Goal: Information Seeking & Learning: Learn about a topic

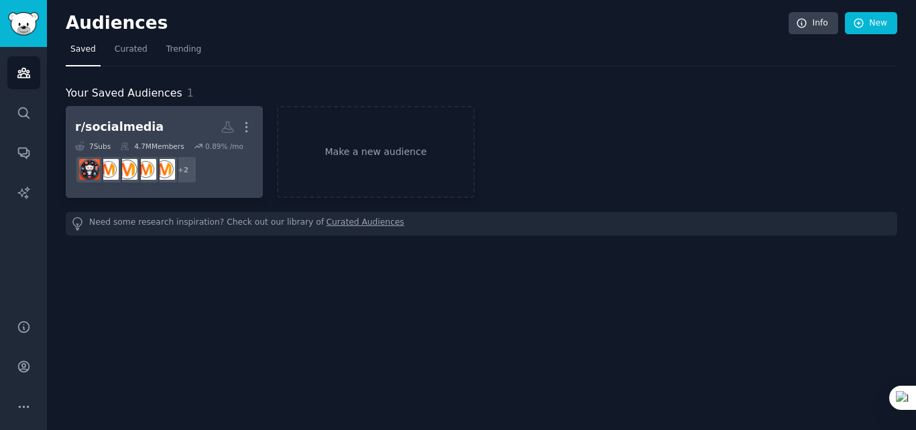
click at [139, 131] on div "r/socialmedia" at bounding box center [119, 127] width 88 height 17
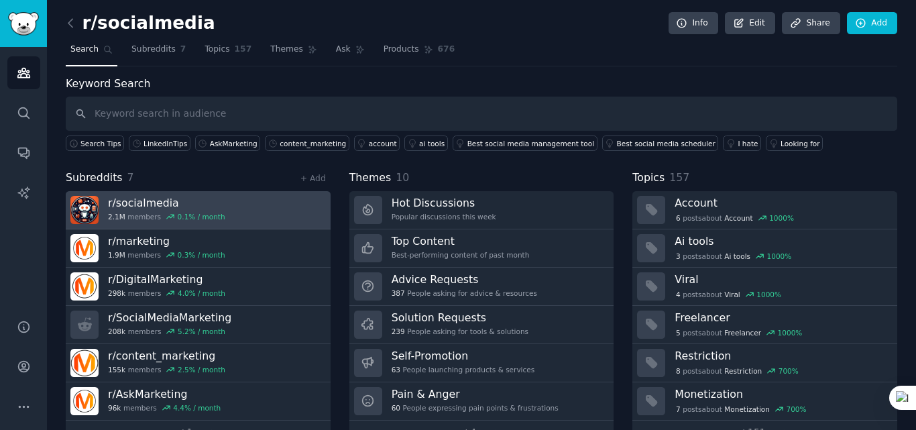
scroll to position [33, 0]
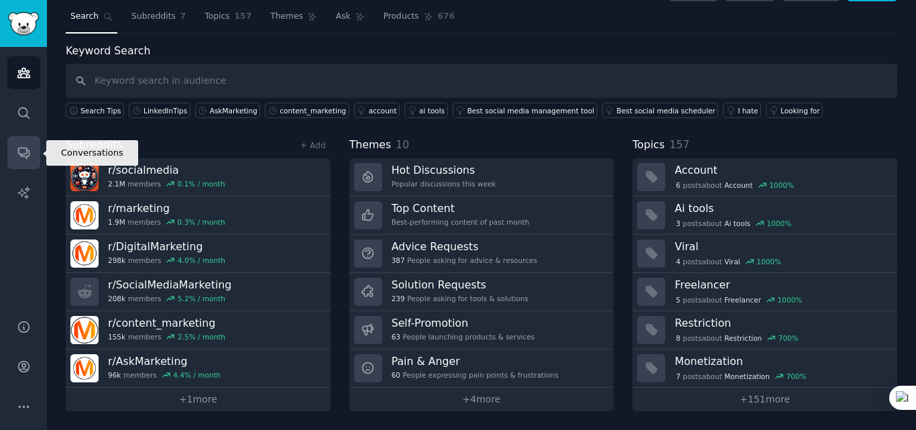
click at [25, 157] on icon "Sidebar" at bounding box center [23, 153] width 11 height 11
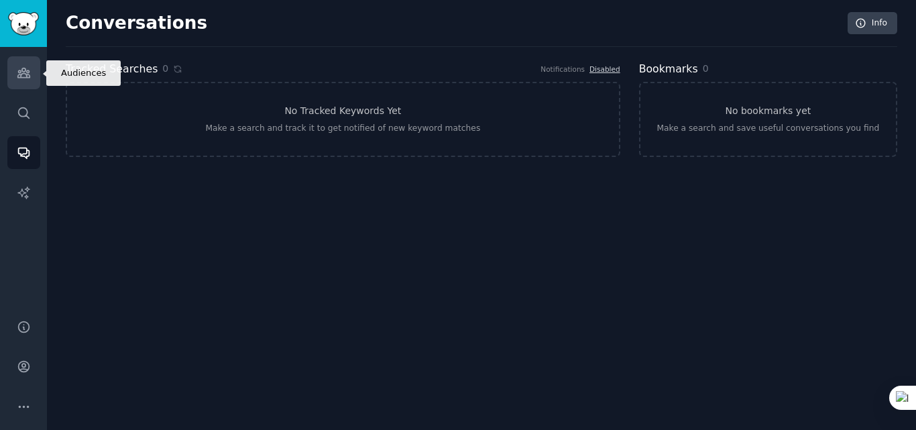
click at [25, 70] on icon "Sidebar" at bounding box center [23, 72] width 12 height 9
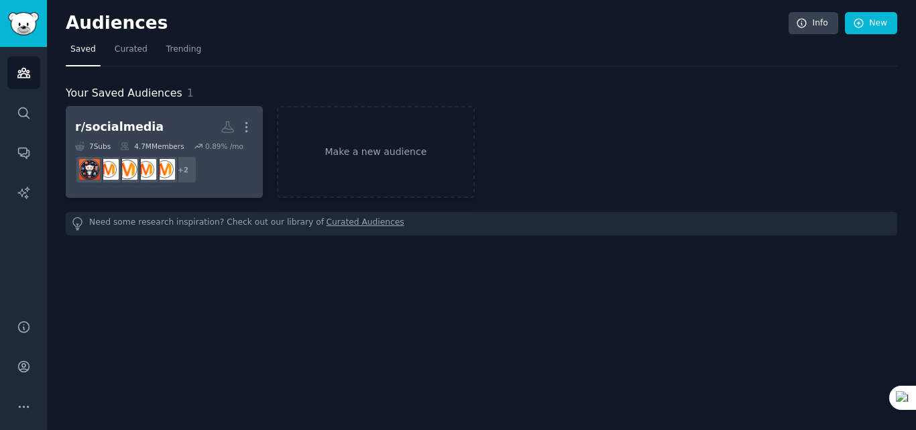
click at [133, 123] on div "r/socialmedia" at bounding box center [119, 127] width 88 height 17
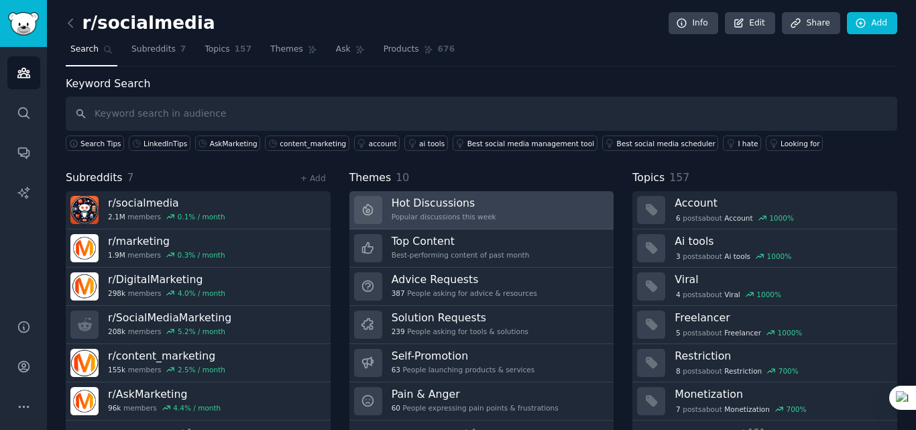
click at [449, 210] on div "Hot Discussions Popular discussions this week" at bounding box center [443, 210] width 105 height 28
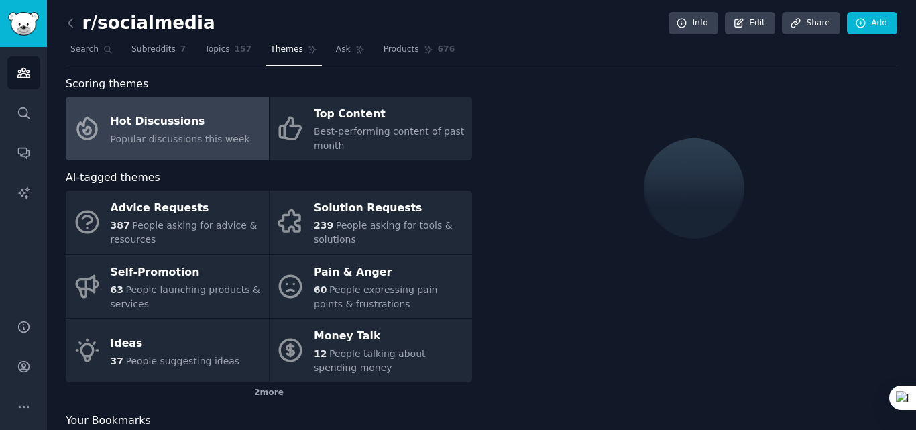
click at [183, 132] on div "Popular discussions this week" at bounding box center [180, 139] width 139 height 14
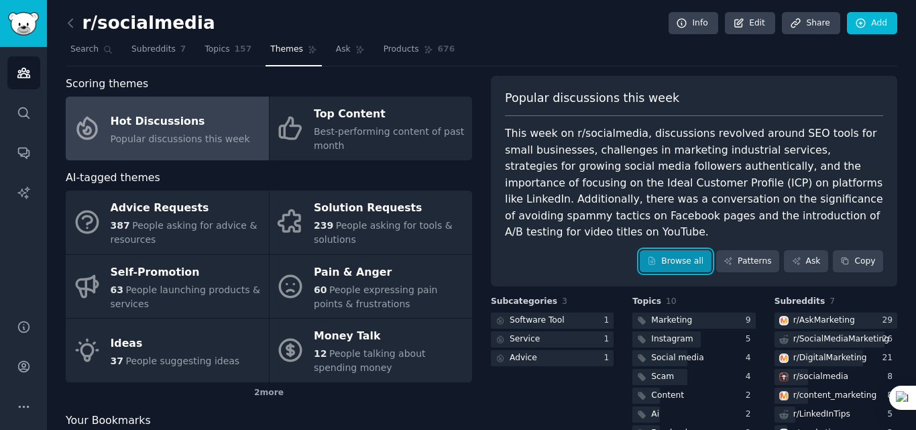
click at [682, 250] on link "Browse all" at bounding box center [675, 261] width 72 height 23
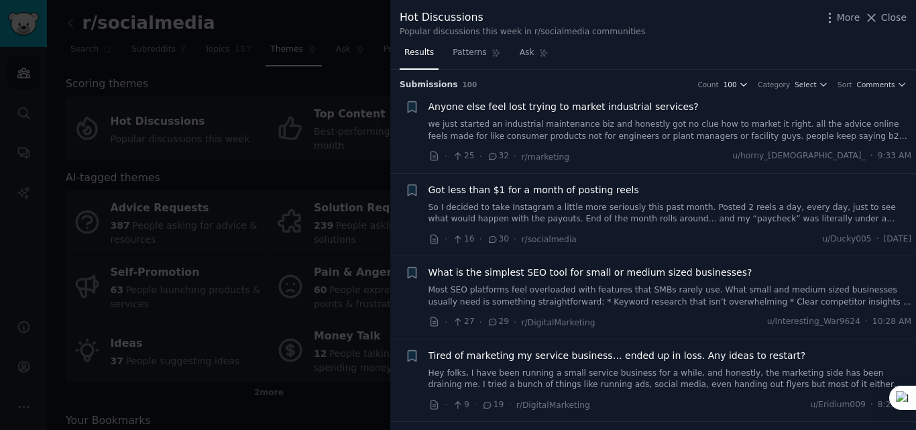
click at [748, 87] on icon "button" at bounding box center [743, 84] width 9 height 9
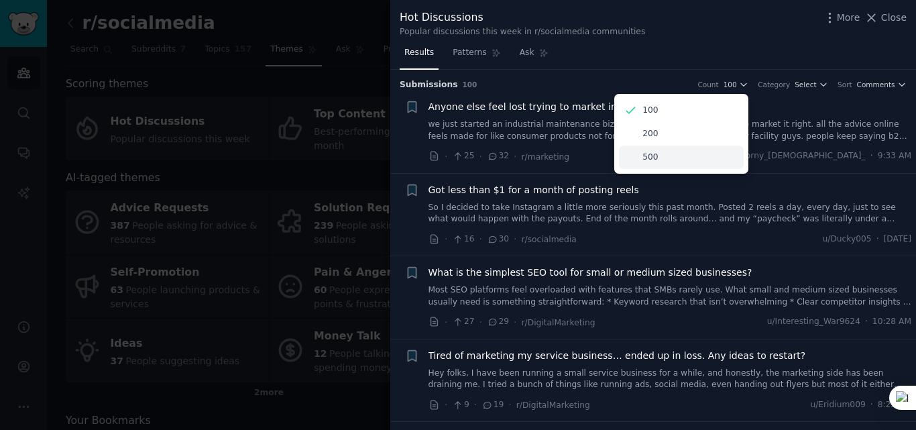
click at [658, 158] on p "500" at bounding box center [649, 157] width 15 height 12
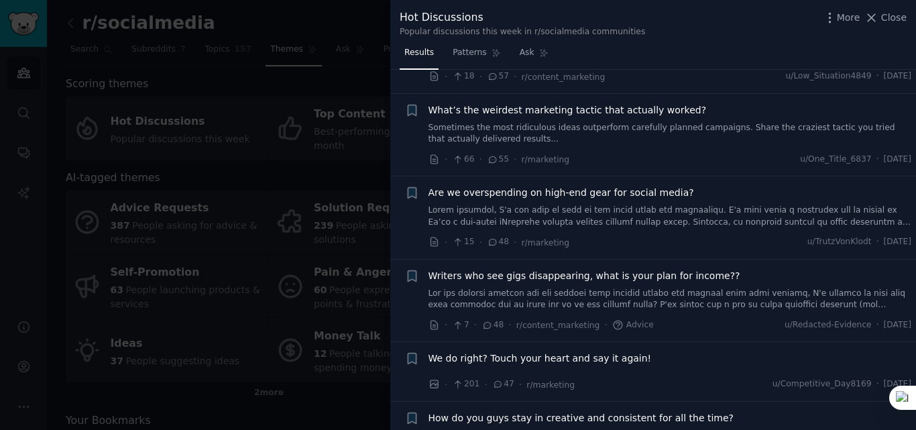
scroll to position [412, 0]
click at [686, 218] on link at bounding box center [669, 214] width 483 height 23
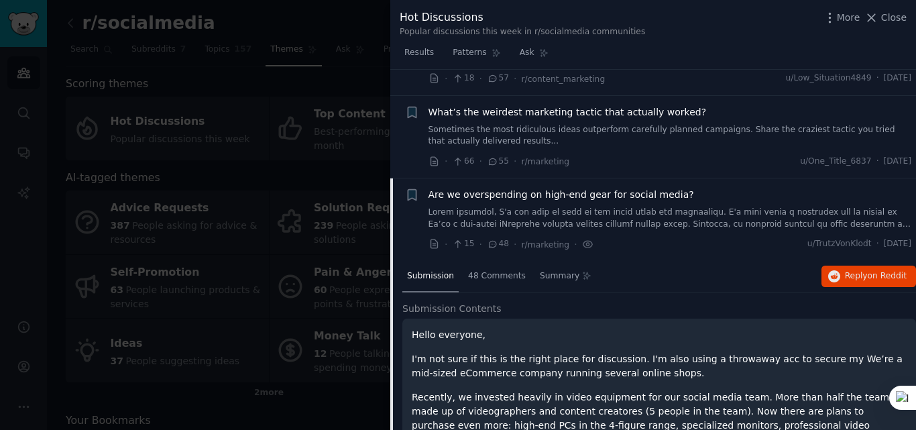
scroll to position [408, 0]
click at [849, 270] on button "Reply on Reddit" at bounding box center [868, 276] width 95 height 21
click at [435, 281] on span "Submission" at bounding box center [430, 277] width 47 height 12
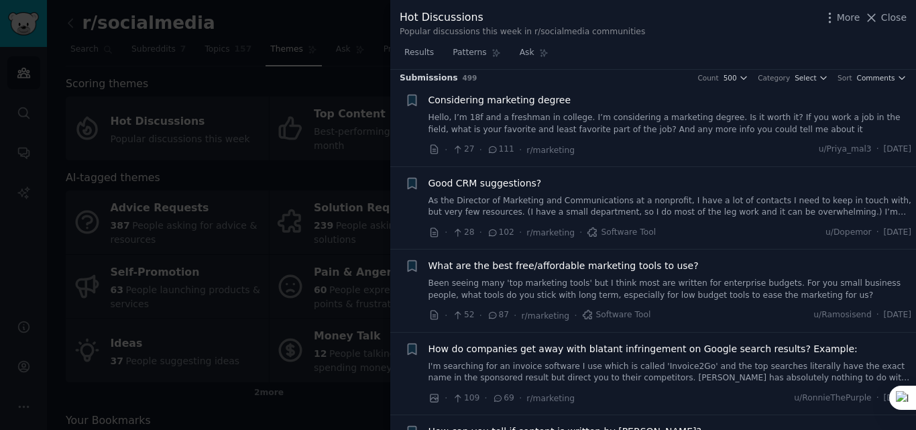
scroll to position [0, 0]
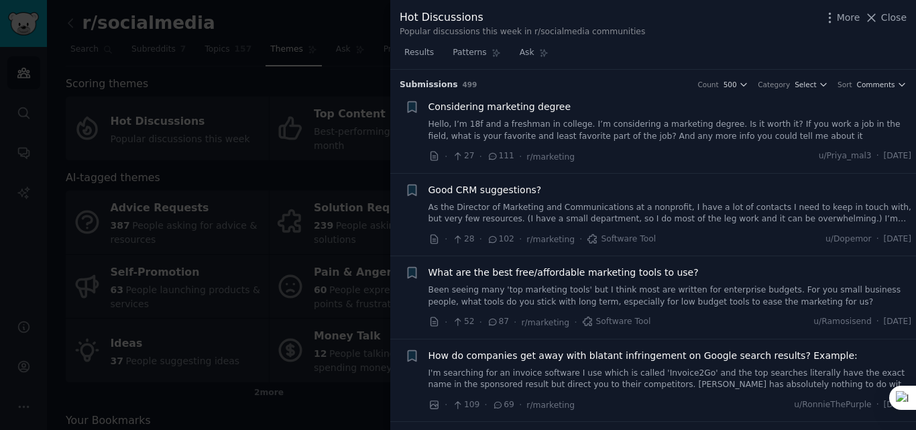
click at [477, 110] on span "Considering marketing degree" at bounding box center [499, 107] width 143 height 14
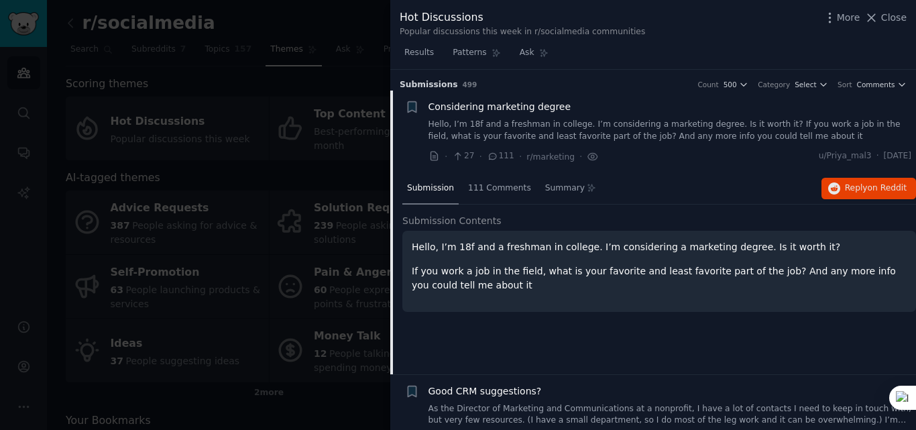
scroll to position [21, 0]
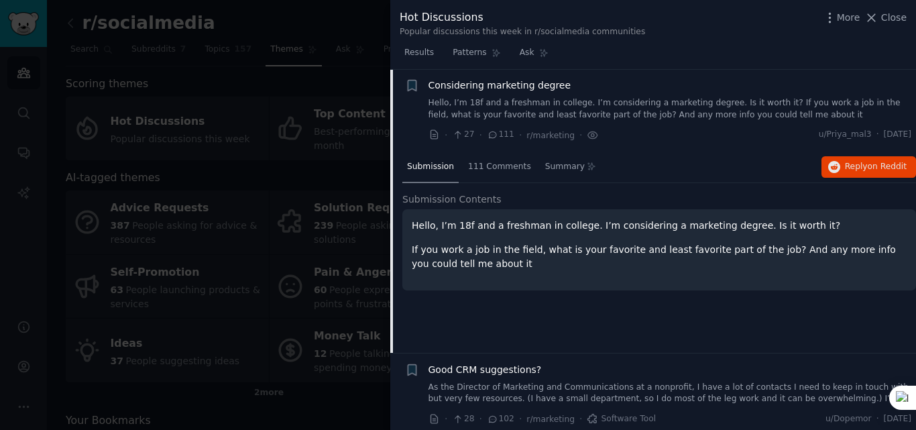
click at [480, 262] on p "If you work a job in the field, what is your favorite and least favorite part o…" at bounding box center [659, 257] width 495 height 28
click at [495, 172] on div "111 Comments" at bounding box center [499, 167] width 72 height 32
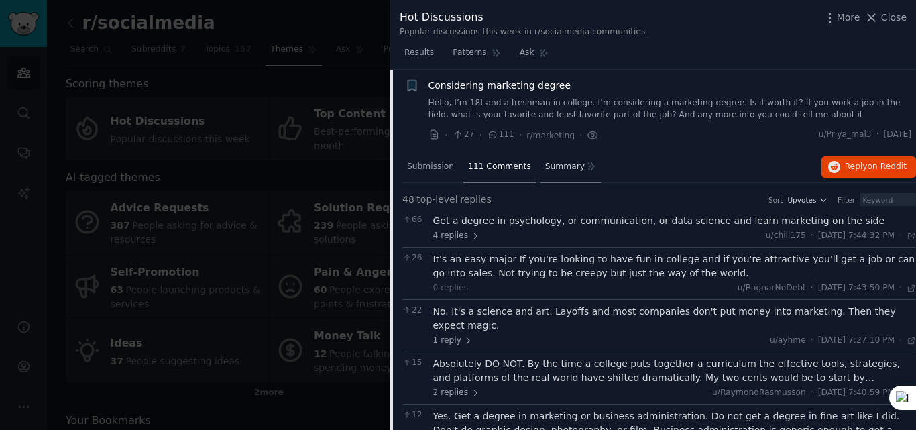
click at [555, 172] on div "Summary" at bounding box center [570, 167] width 61 height 32
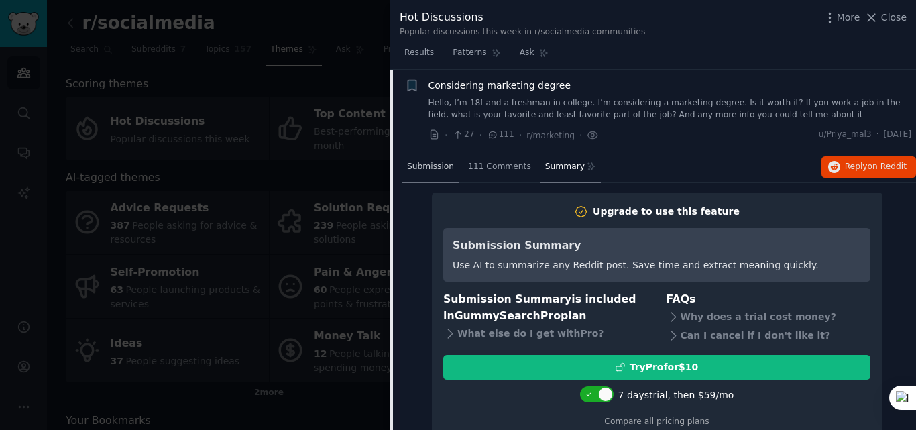
click at [438, 169] on span "Submission" at bounding box center [430, 167] width 47 height 12
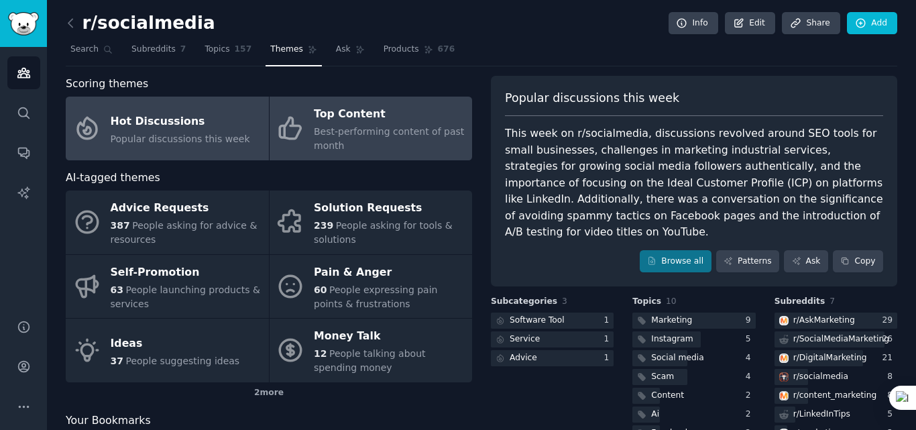
click at [372, 136] on span "Best-performing content of past month" at bounding box center [389, 138] width 150 height 25
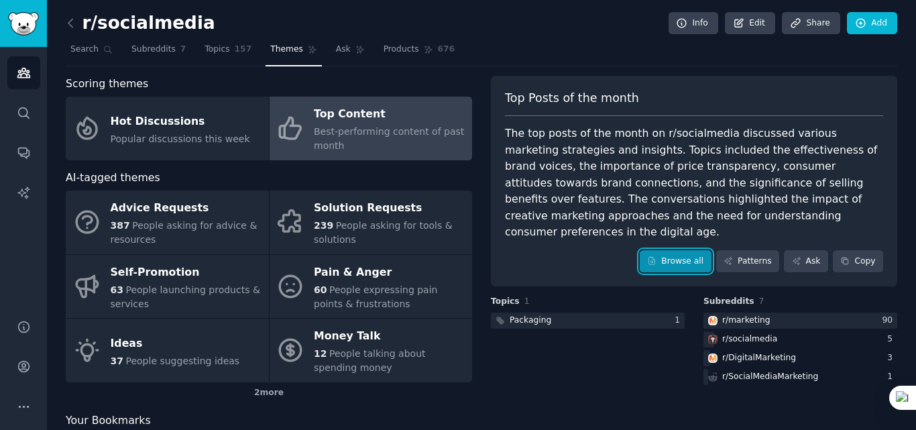
click at [699, 250] on link "Browse all" at bounding box center [675, 261] width 72 height 23
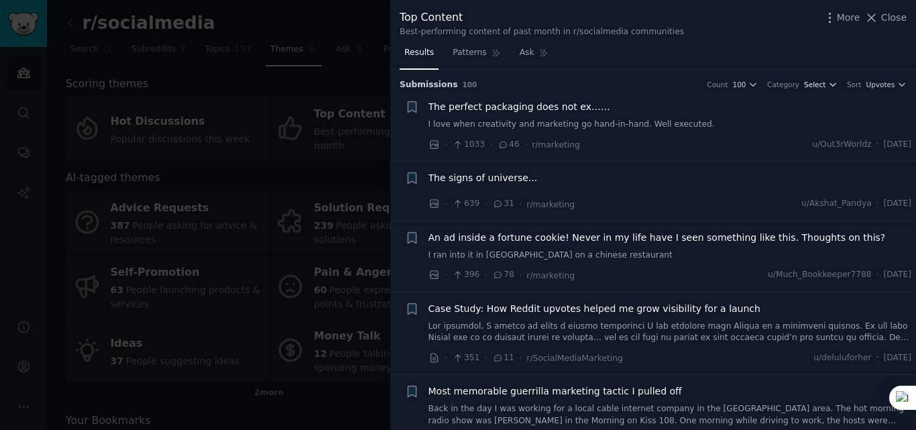
click at [824, 86] on span "Select" at bounding box center [814, 84] width 21 height 9
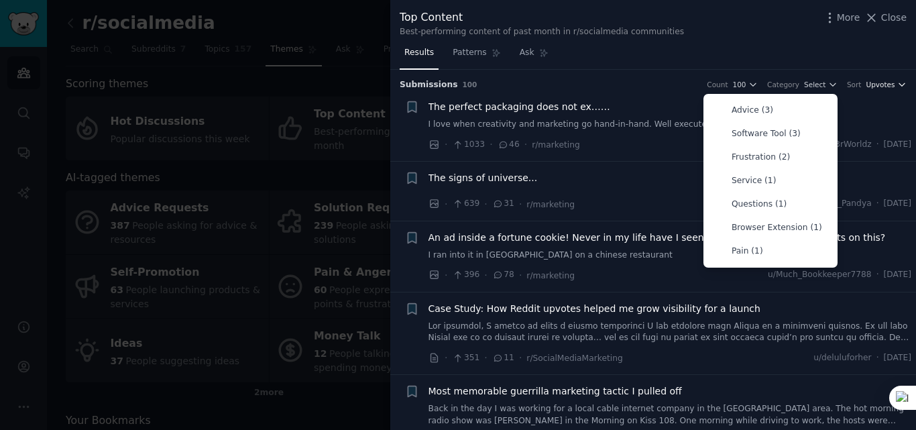
click at [879, 85] on span "Upvotes" at bounding box center [879, 84] width 29 height 9
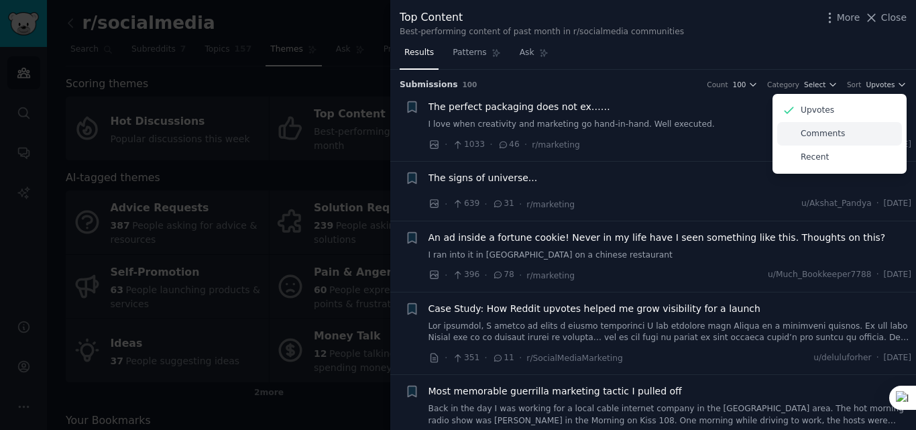
click at [821, 133] on p "Comments" at bounding box center [822, 134] width 44 height 12
